Goal: Transaction & Acquisition: Purchase product/service

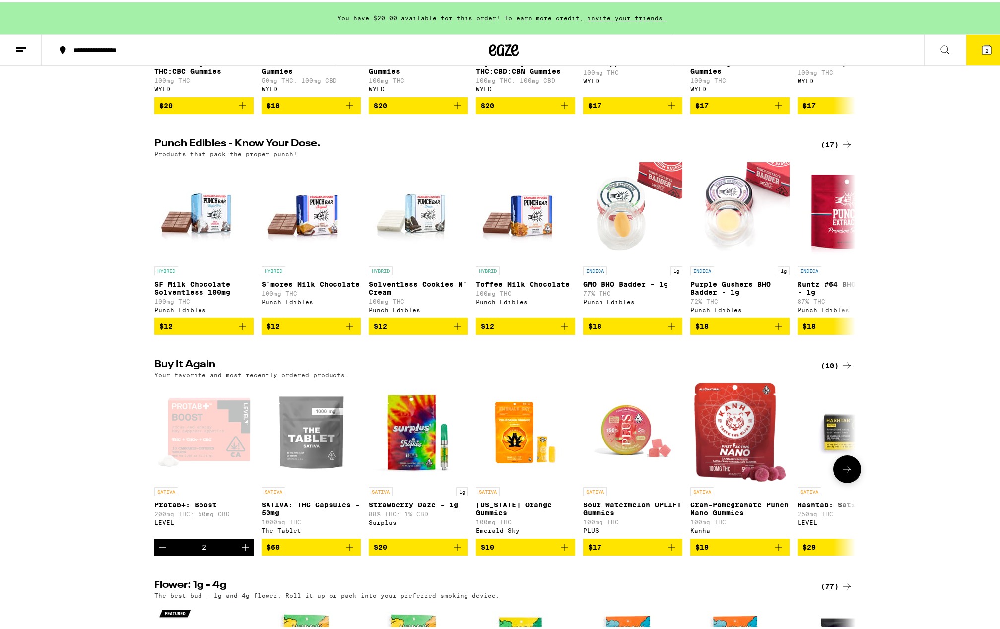
scroll to position [496, 0]
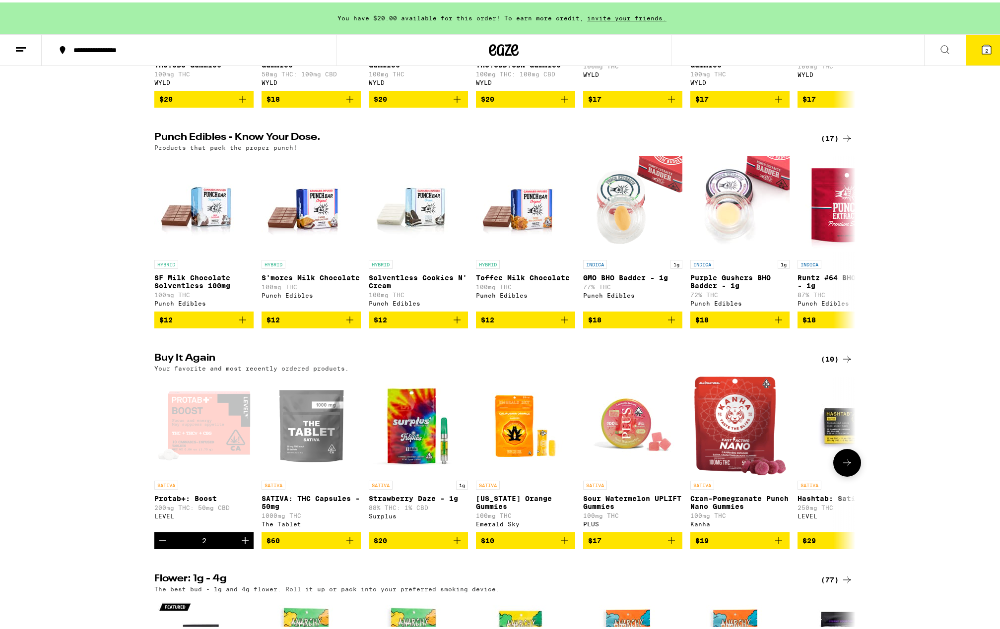
drag, startPoint x: 181, startPoint y: 425, endPoint x: 181, endPoint y: 420, distance: 5.5
